Goal: Information Seeking & Learning: Find specific fact

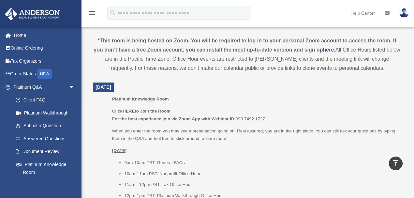
scroll to position [109, 0]
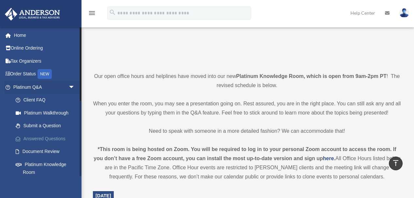
drag, startPoint x: 57, startPoint y: 138, endPoint x: 73, endPoint y: 137, distance: 15.7
click at [57, 138] on link "Answered Questions" at bounding box center [47, 138] width 76 height 13
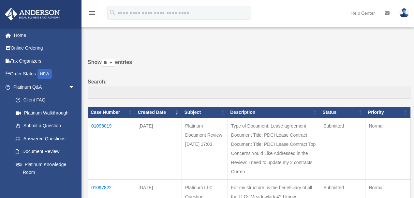
scroll to position [36, 0]
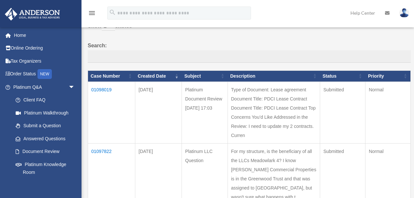
click at [109, 90] on td "01098019" at bounding box center [111, 112] width 47 height 62
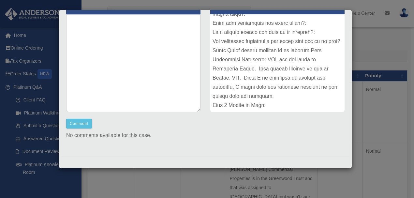
scroll to position [72, 0]
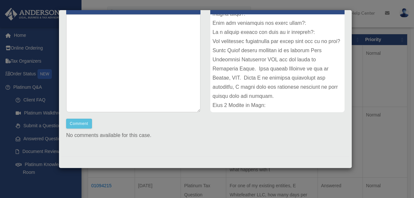
click at [268, 138] on p "No comments available for this case." at bounding box center [205, 135] width 278 height 9
click at [402, 103] on div "Case Detail × Platinum Document Review 09/03/2025 17:03 Case Number 01098019 Cr…" at bounding box center [207, 99] width 414 height 198
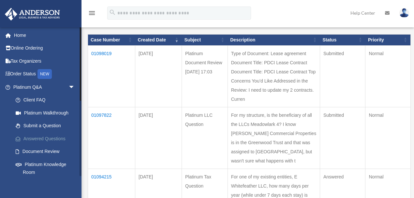
click at [41, 135] on link "Answered Questions" at bounding box center [47, 138] width 76 height 13
click at [48, 140] on link "Answered Questions" at bounding box center [47, 138] width 76 height 13
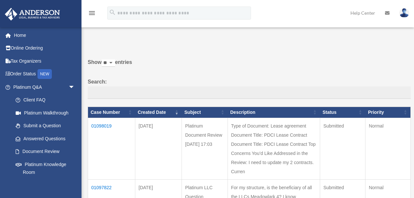
scroll to position [36, 0]
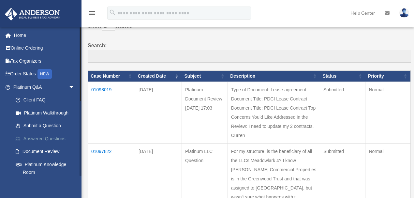
click at [41, 139] on link "Answered Questions" at bounding box center [47, 138] width 76 height 13
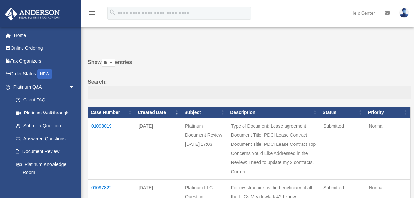
drag, startPoint x: 387, startPoint y: 43, endPoint x: 406, endPoint y: 21, distance: 29.4
click at [388, 42] on p at bounding box center [247, 40] width 328 height 9
click at [228, 71] on label "Show ** ** ** *** entries" at bounding box center [249, 66] width 323 height 16
click at [115, 67] on select "** ** ** ***" at bounding box center [108, 62] width 13 height 7
click at [380, 78] on label "Search:" at bounding box center [249, 88] width 323 height 22
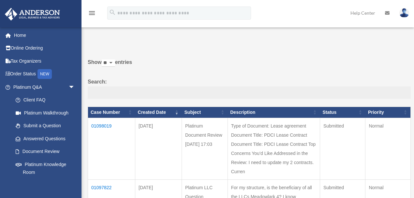
click at [380, 86] on input "Search:" at bounding box center [249, 92] width 323 height 12
